Goal: Task Accomplishment & Management: Use online tool/utility

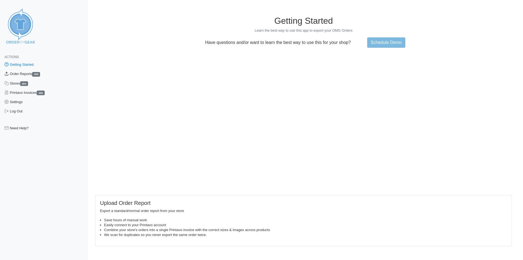
click at [20, 76] on link "Order Reports 405" at bounding box center [43, 73] width 87 height 9
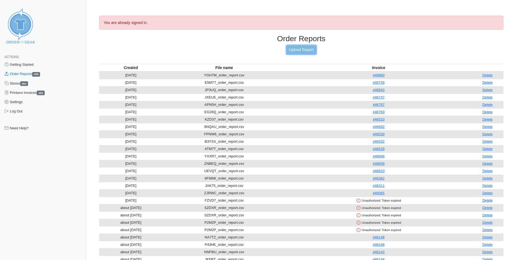
click at [309, 48] on link "Upload Report" at bounding box center [301, 50] width 29 height 8
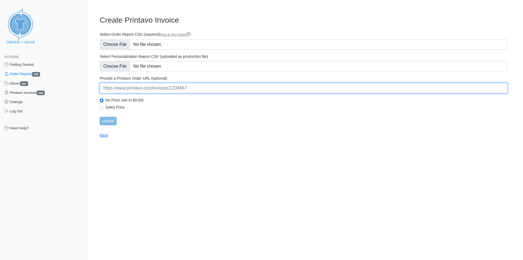
click at [135, 90] on input "url" at bounding box center [304, 88] width 408 height 10
paste input "https://www.printavo.com/invoices/20016793"
type input "https://www.printavo.com/invoices/20016793"
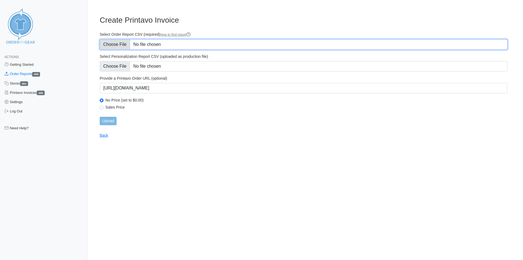
click at [112, 42] on input "Select Order Report CSV (required) How to find report" at bounding box center [304, 44] width 408 height 10
type input "C:\fakepath\V2RP8_order_report.csv"
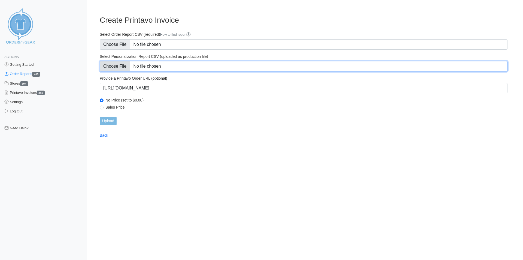
click at [118, 65] on input "Select Personalization Report CSV (uploaded as production file)" at bounding box center [304, 66] width 408 height 10
type input "C:\fakepath\V2RP8_personalization_report.csv"
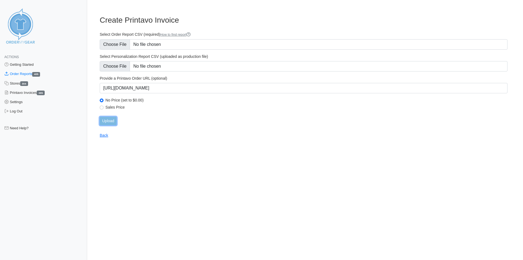
click at [112, 120] on input "Upload" at bounding box center [108, 121] width 17 height 8
